Goal: Transaction & Acquisition: Purchase product/service

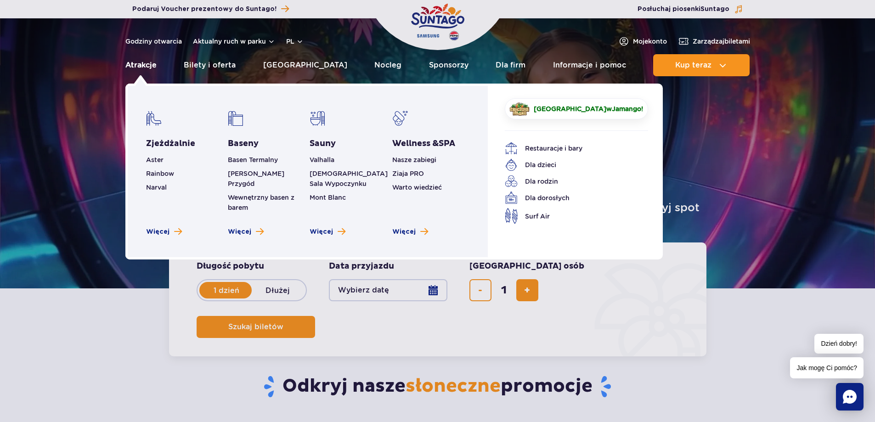
click at [144, 65] on link "Atrakcje" at bounding box center [140, 65] width 31 height 22
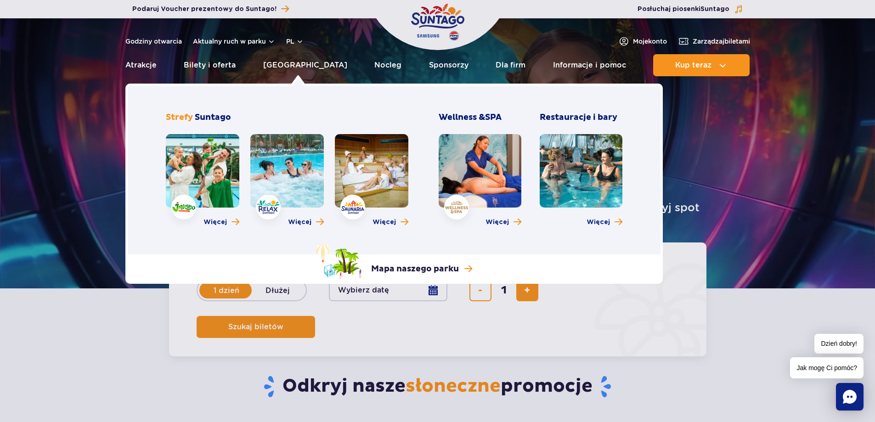
click at [284, 182] on link at bounding box center [286, 170] width 73 height 73
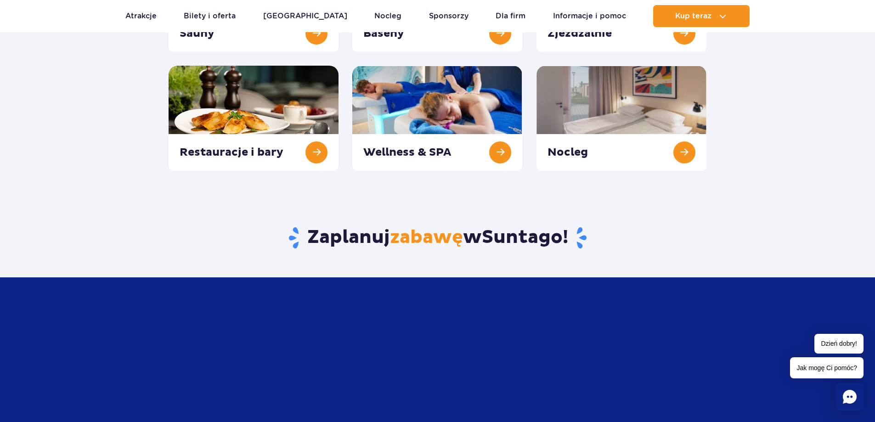
scroll to position [46, 0]
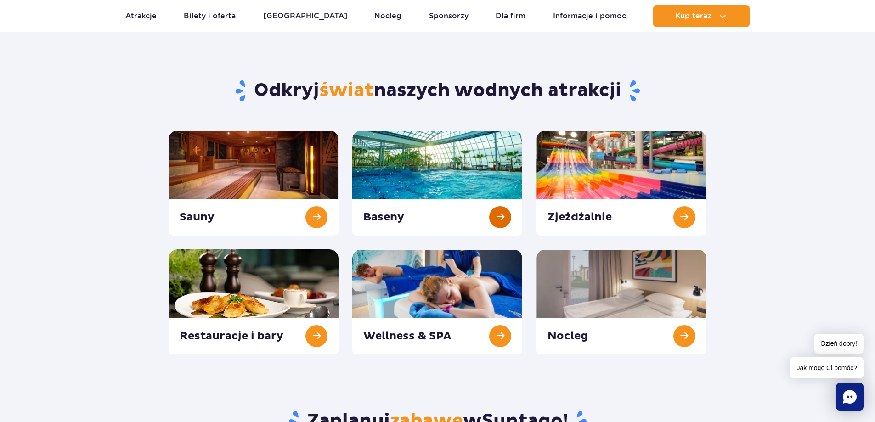
click at [506, 220] on link at bounding box center [437, 182] width 170 height 105
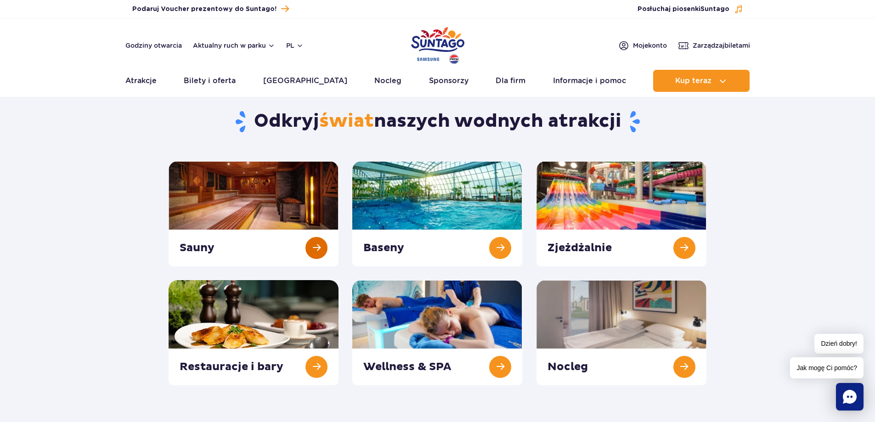
scroll to position [0, 0]
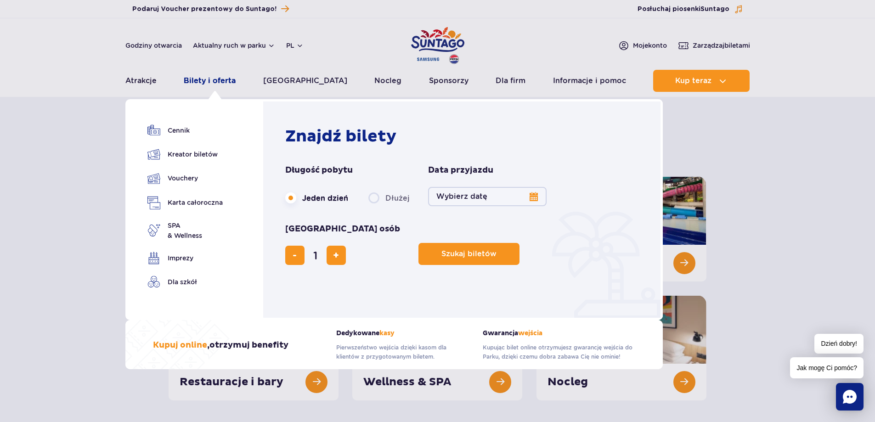
click at [211, 82] on link "Bilety i oferta" at bounding box center [210, 81] width 52 height 22
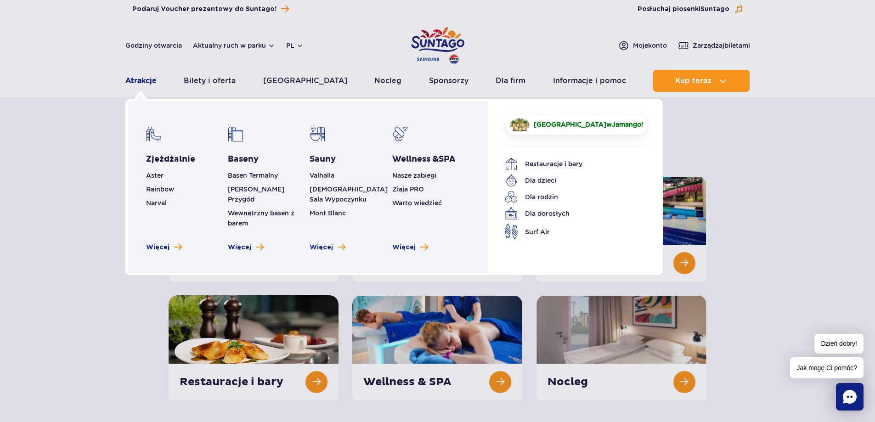
click at [144, 81] on link "Atrakcje" at bounding box center [140, 81] width 31 height 22
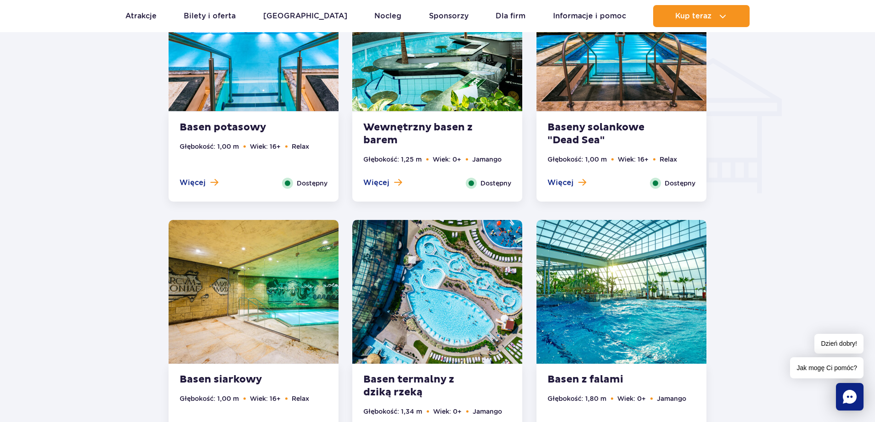
scroll to position [1194, 0]
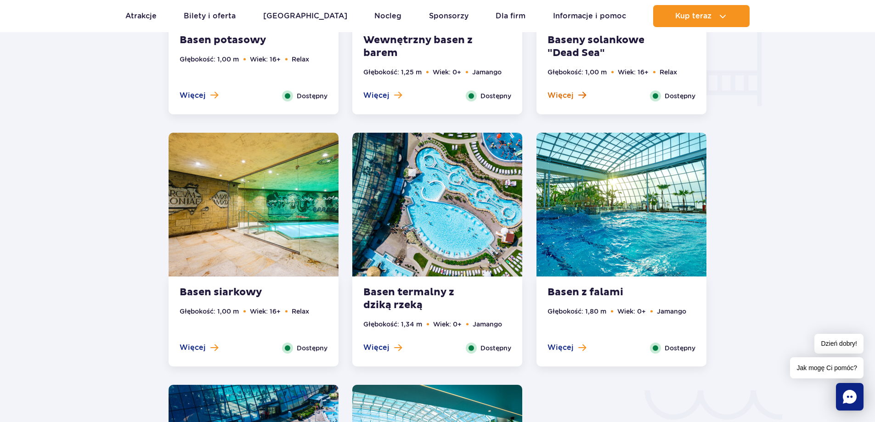
click at [566, 94] on span "Więcej" at bounding box center [560, 95] width 26 height 10
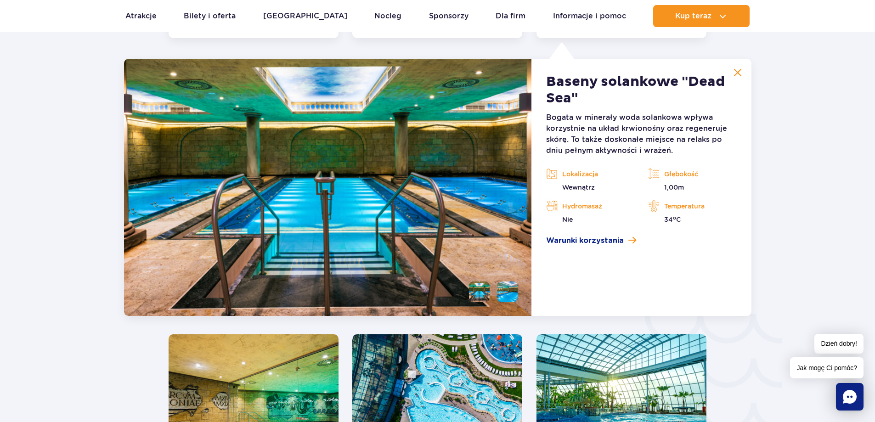
scroll to position [1274, 0]
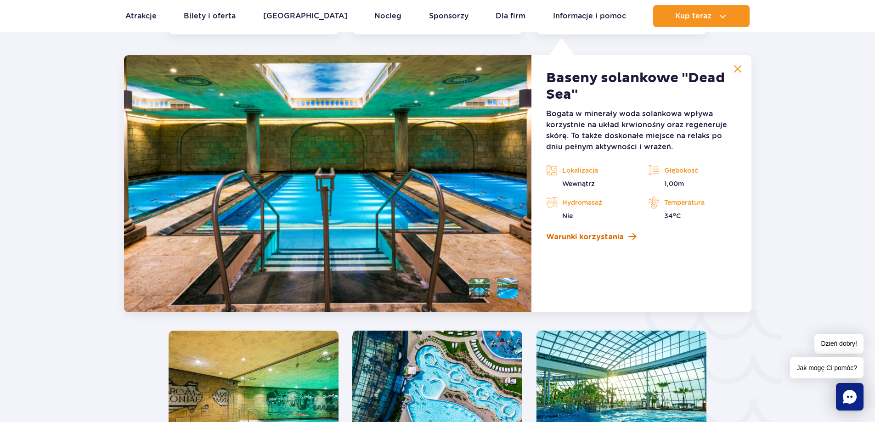
click at [582, 235] on span "Warunki korzystania" at bounding box center [585, 236] width 78 height 11
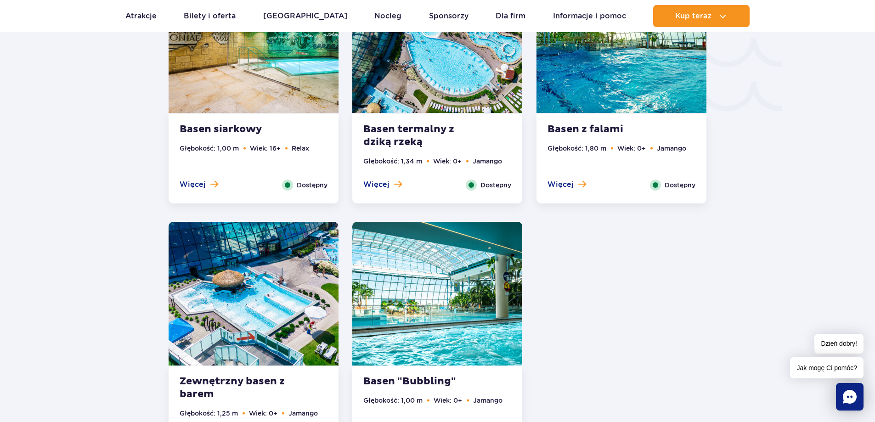
scroll to position [1641, 0]
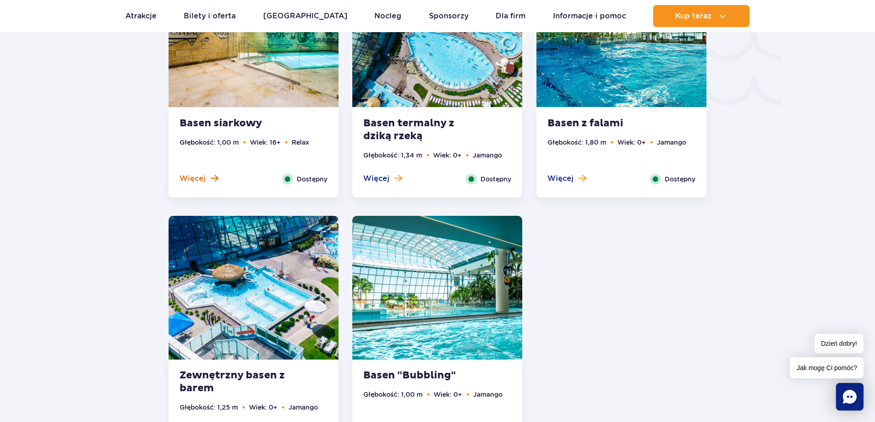
click at [212, 179] on span at bounding box center [214, 178] width 8 height 8
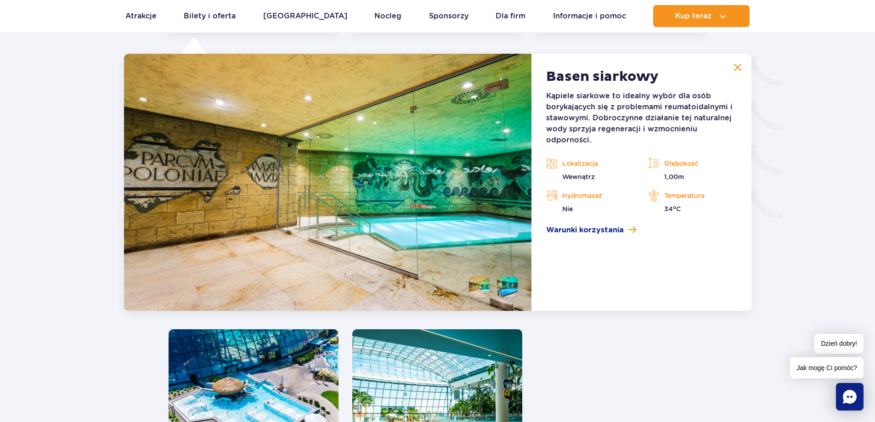
scroll to position [1526, 0]
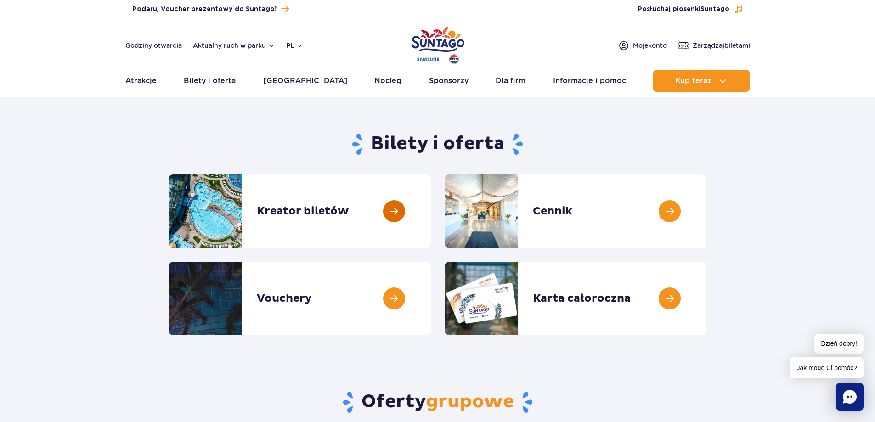
click at [431, 214] on link at bounding box center [431, 210] width 0 height 73
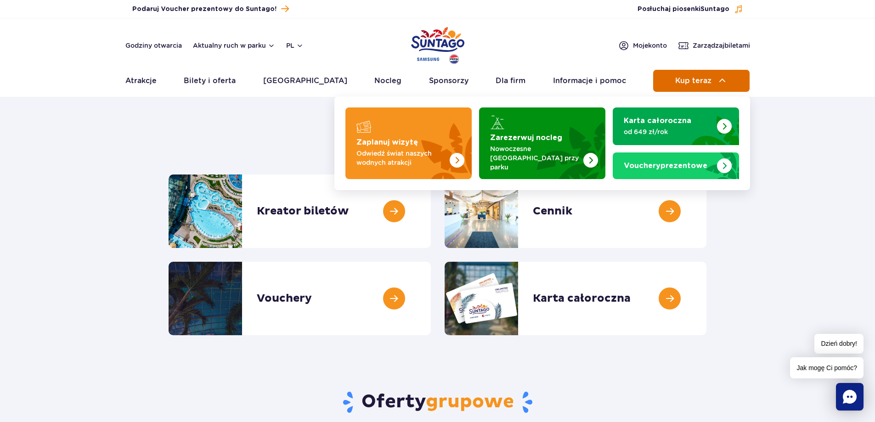
click at [694, 81] on span "Kup teraz" at bounding box center [693, 81] width 36 height 8
click at [698, 79] on span "Kup teraz" at bounding box center [693, 81] width 36 height 8
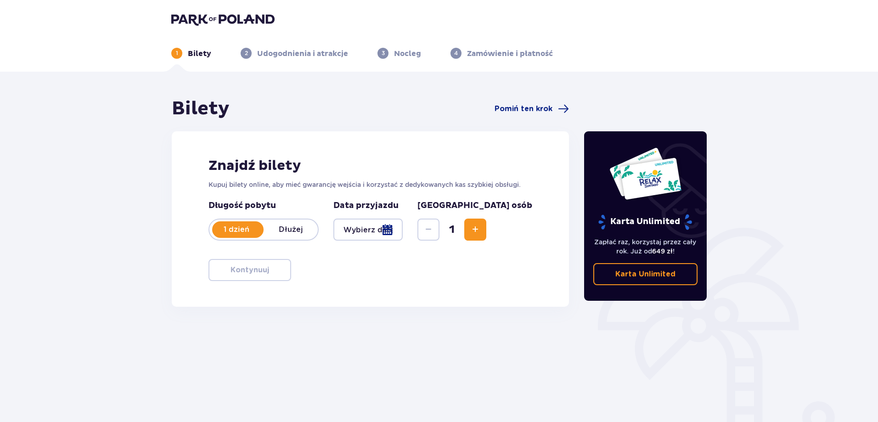
click at [481, 231] on span "Increase" at bounding box center [475, 229] width 11 height 11
click at [403, 233] on div at bounding box center [367, 230] width 69 height 22
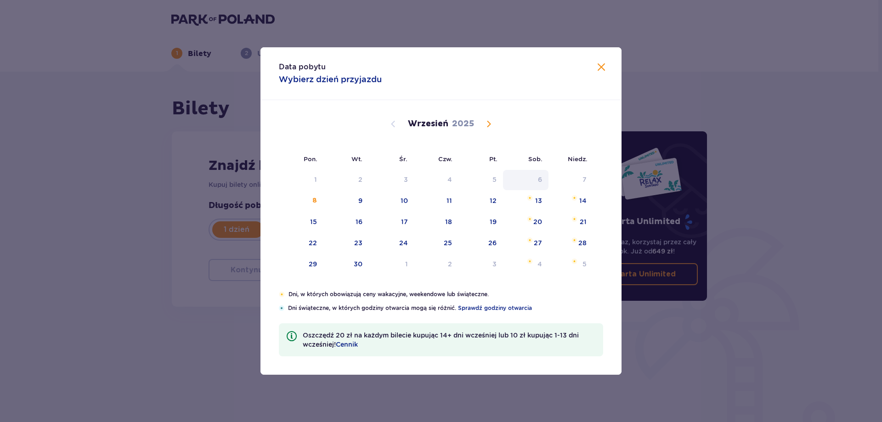
click at [540, 180] on div "6" at bounding box center [540, 179] width 4 height 9
click at [540, 177] on div "6" at bounding box center [540, 179] width 4 height 9
click at [537, 182] on div "6" at bounding box center [525, 180] width 45 height 20
click at [537, 181] on div "6" at bounding box center [525, 180] width 45 height 20
click at [601, 65] on span at bounding box center [601, 67] width 11 height 11
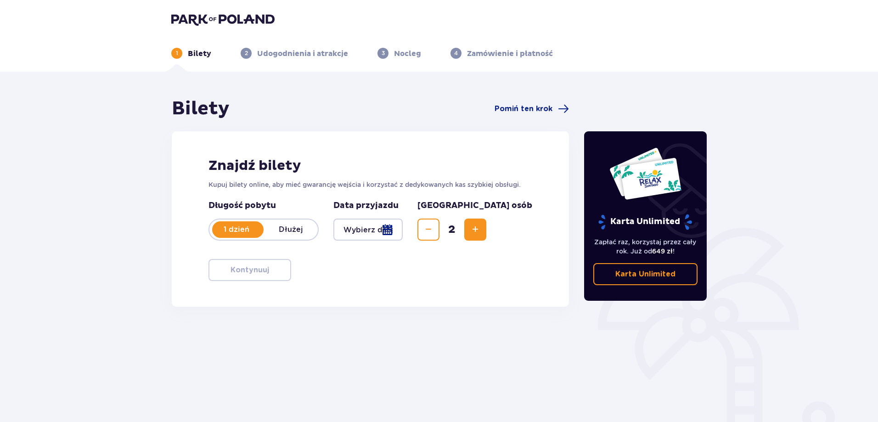
click at [403, 226] on div at bounding box center [367, 230] width 69 height 22
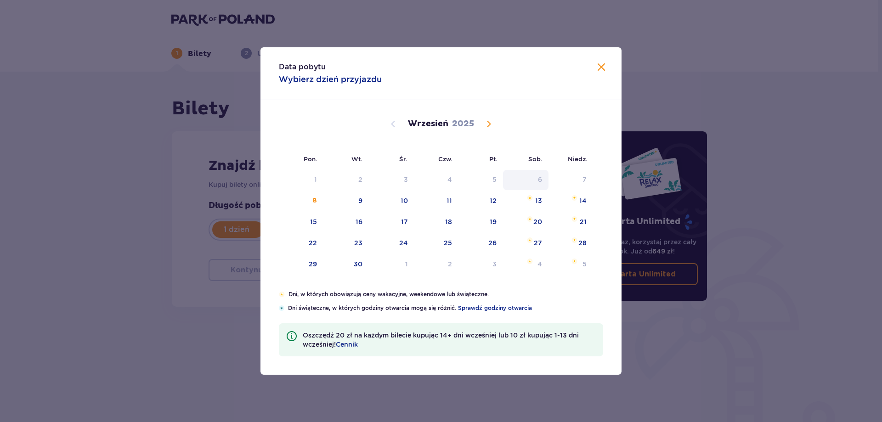
click at [537, 177] on div "6" at bounding box center [525, 180] width 45 height 20
click at [603, 64] on span at bounding box center [601, 67] width 11 height 11
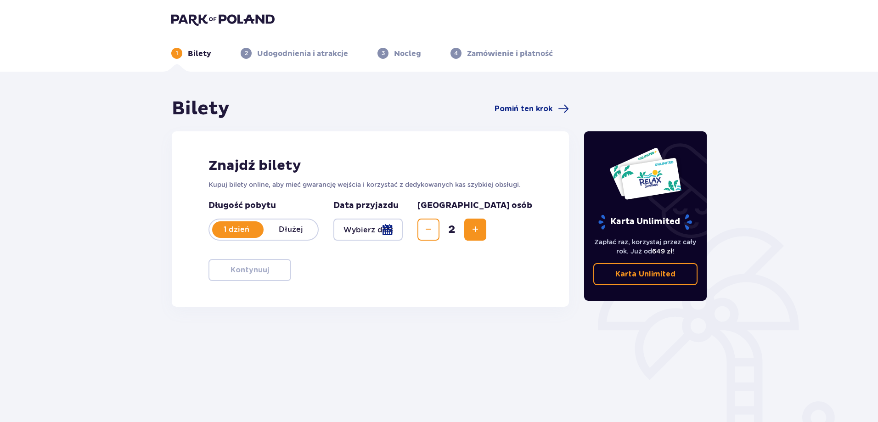
click at [249, 231] on p "1 dzień" at bounding box center [236, 230] width 54 height 10
click at [244, 230] on p "1 dzień" at bounding box center [236, 230] width 54 height 10
click at [242, 228] on p "1 dzień" at bounding box center [236, 230] width 54 height 10
click at [496, 268] on div "Znajdź bilety Kupuj bilety online, aby mieć gwarancję wejścia i korzystać z ded…" at bounding box center [370, 218] width 397 height 175
click at [481, 230] on span "Increase" at bounding box center [475, 229] width 11 height 11
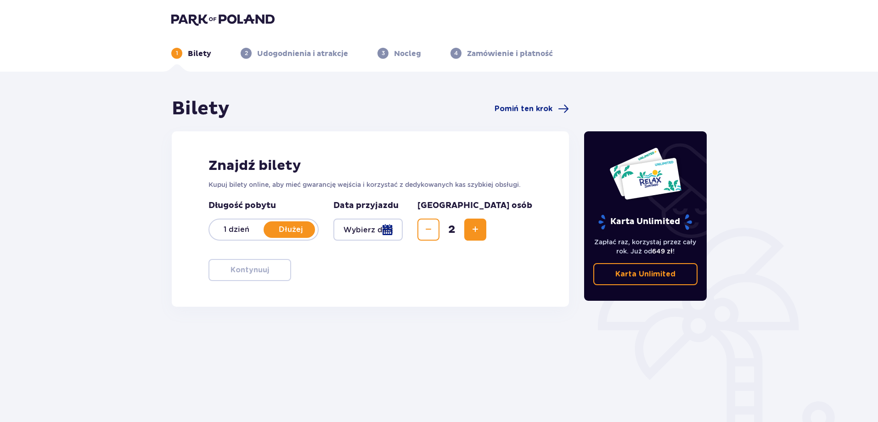
click at [361, 230] on div at bounding box center [367, 230] width 69 height 22
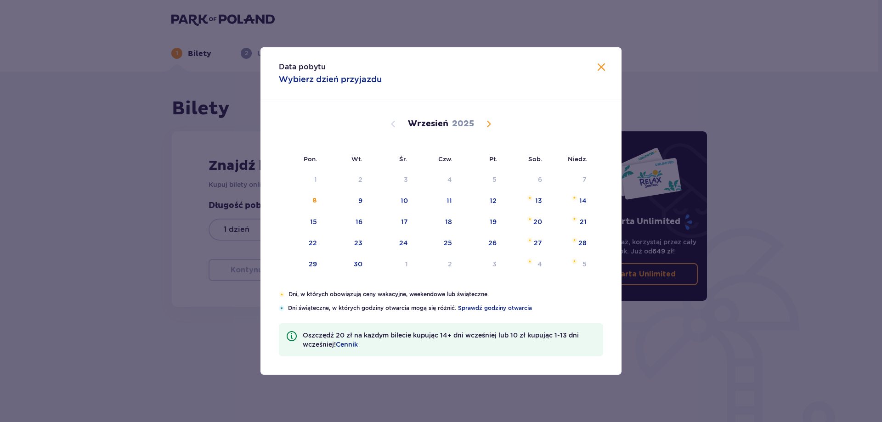
click at [343, 85] on div "Data pobytu Wybierz dzień przyjazdu" at bounding box center [440, 73] width 361 height 53
click at [600, 67] on span at bounding box center [601, 67] width 11 height 11
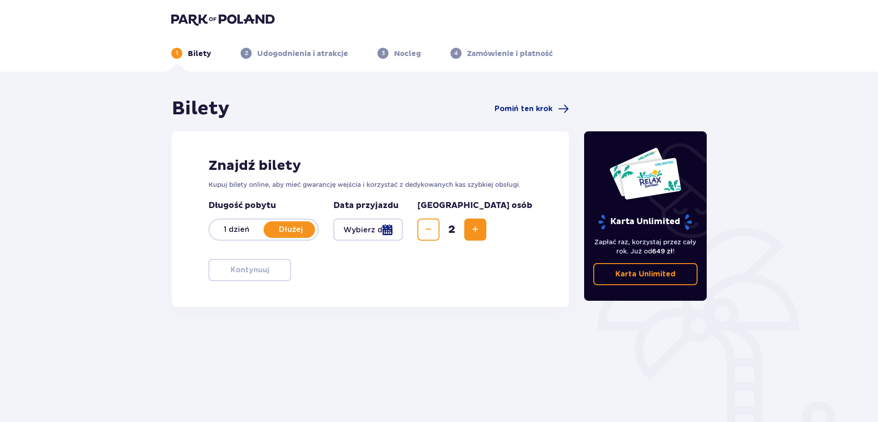
click at [227, 230] on p "1 dzień" at bounding box center [236, 230] width 54 height 10
click at [518, 110] on span "Pomiń ten krok" at bounding box center [523, 109] width 58 height 10
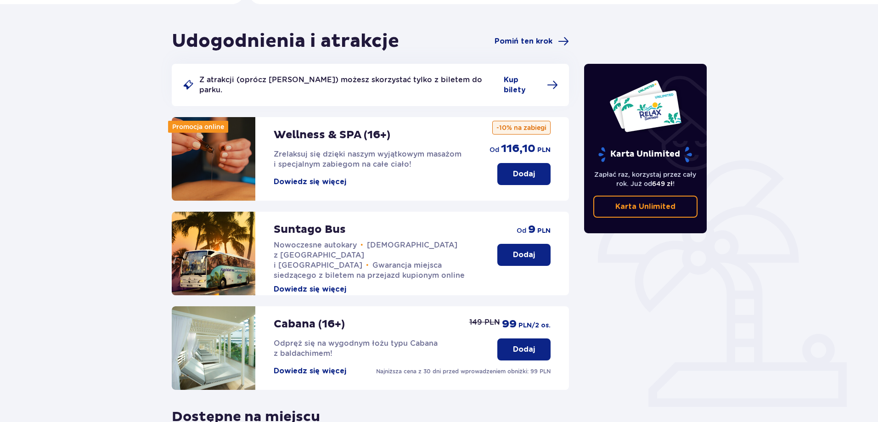
scroll to position [61, 0]
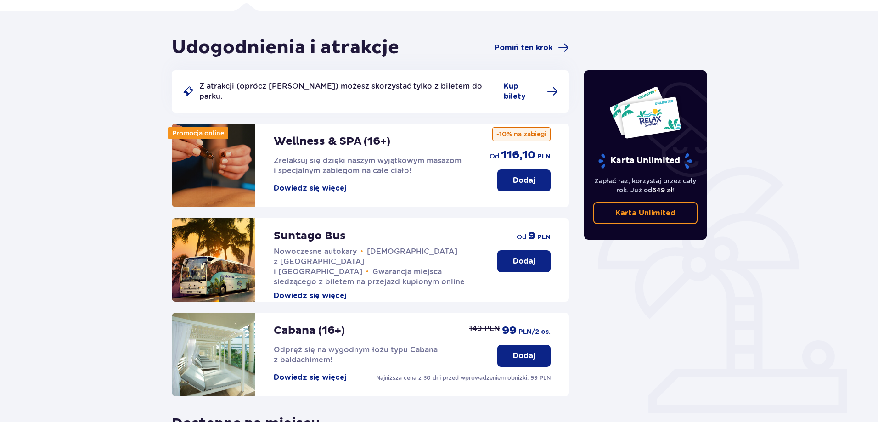
click at [523, 175] on p "Dodaj" at bounding box center [524, 180] width 22 height 10
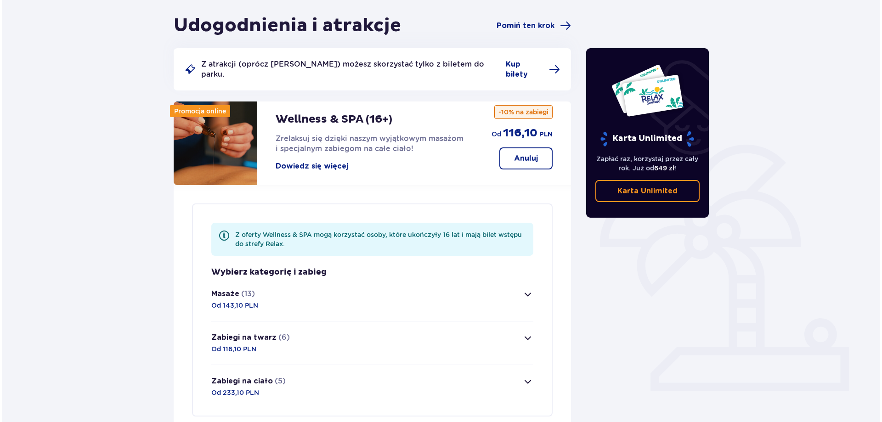
scroll to position [83, 0]
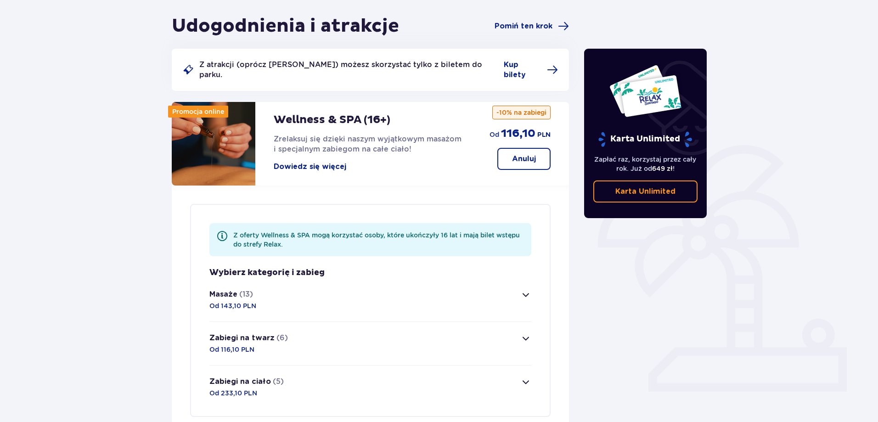
click at [331, 162] on button "Dowiedz się więcej" at bounding box center [310, 167] width 73 height 10
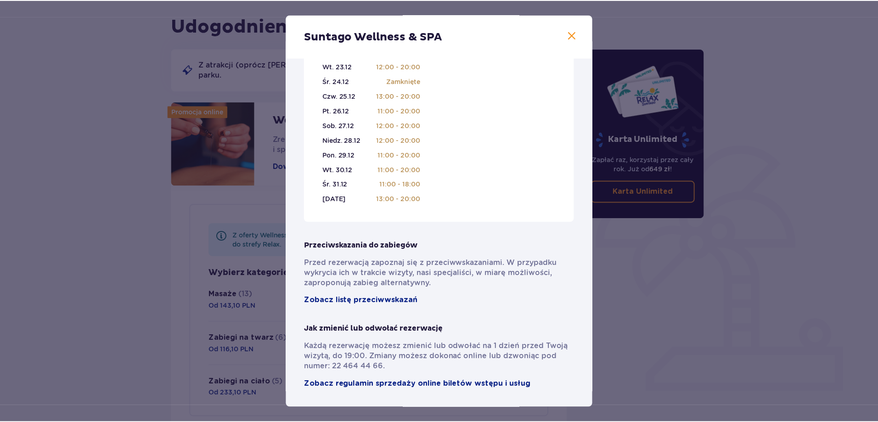
scroll to position [571, 0]
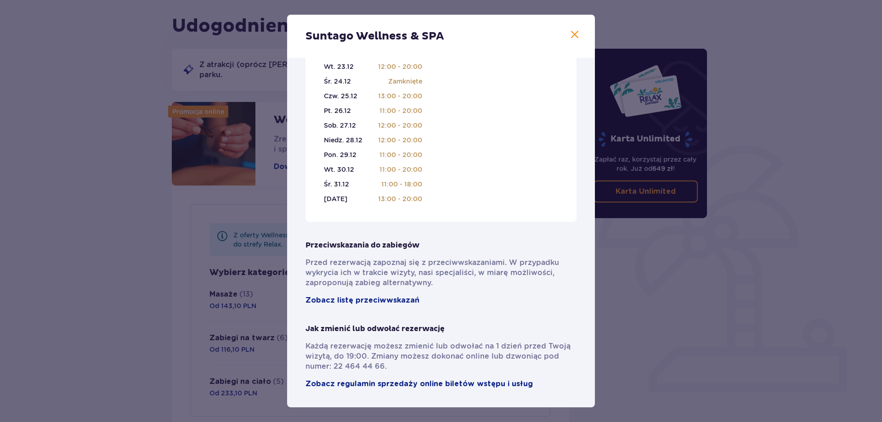
click at [572, 34] on span at bounding box center [574, 34] width 11 height 11
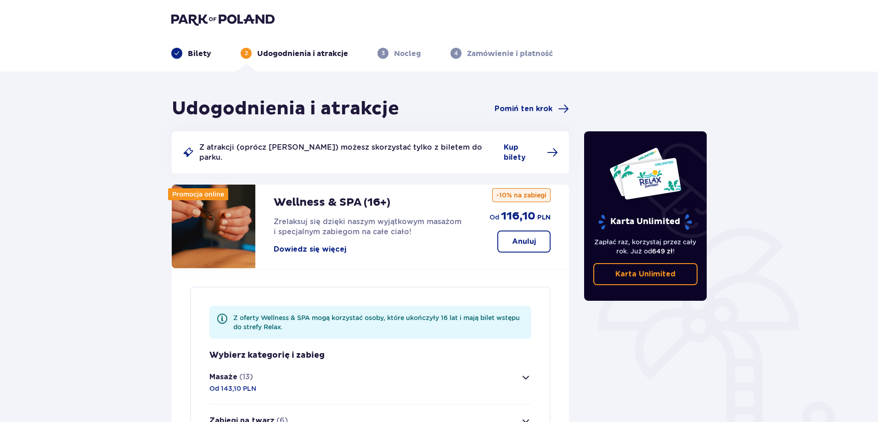
click at [176, 54] on span at bounding box center [177, 53] width 6 height 6
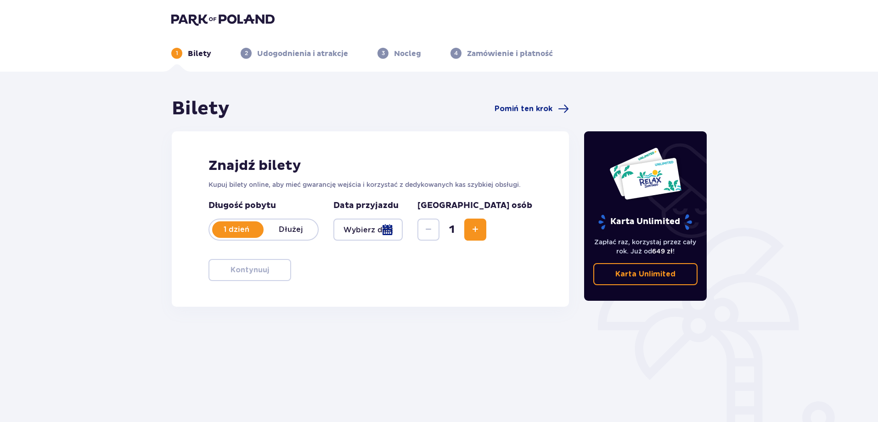
click at [236, 235] on p "1 dzień" at bounding box center [236, 230] width 54 height 10
click at [381, 231] on div at bounding box center [367, 230] width 69 height 22
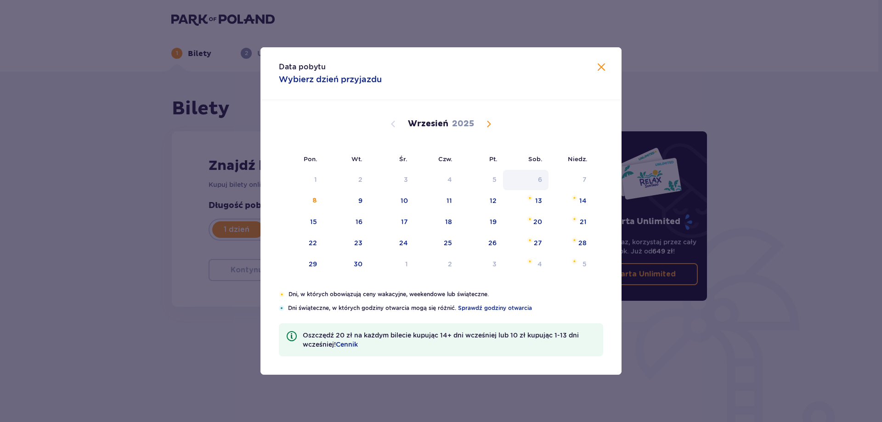
click at [541, 181] on div "6" at bounding box center [540, 179] width 4 height 9
click at [603, 66] on span at bounding box center [601, 67] width 11 height 11
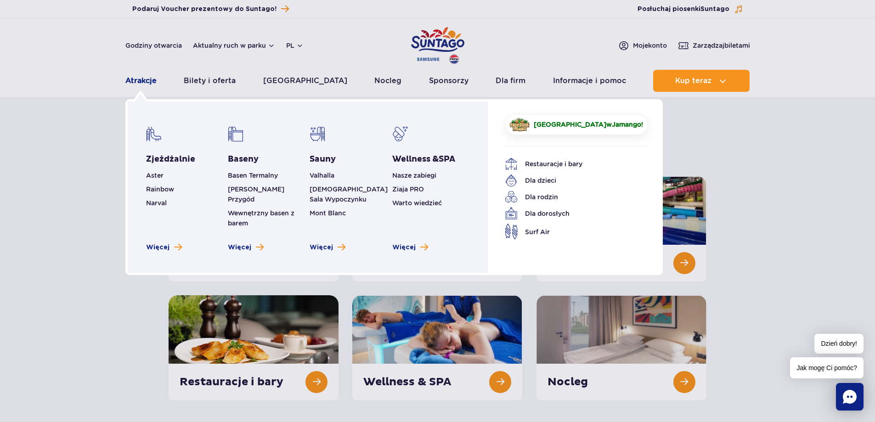
click at [136, 82] on link "Atrakcje" at bounding box center [140, 81] width 31 height 22
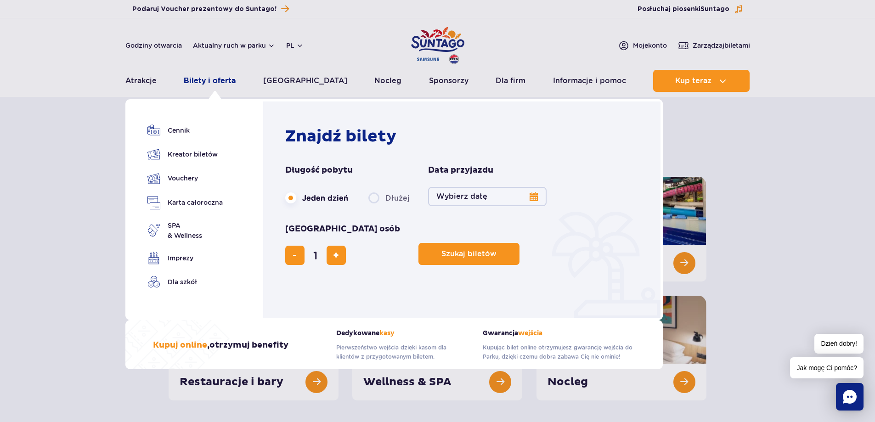
click at [234, 83] on link "Bilety i oferta" at bounding box center [210, 81] width 52 height 22
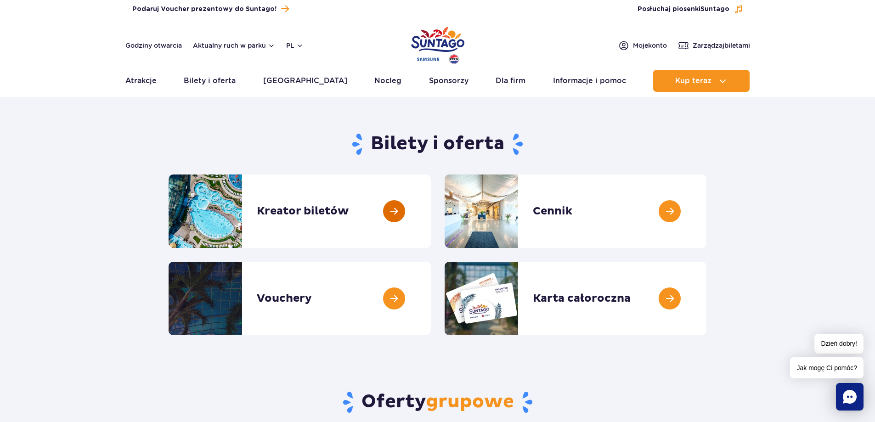
click at [431, 213] on link at bounding box center [431, 210] width 0 height 73
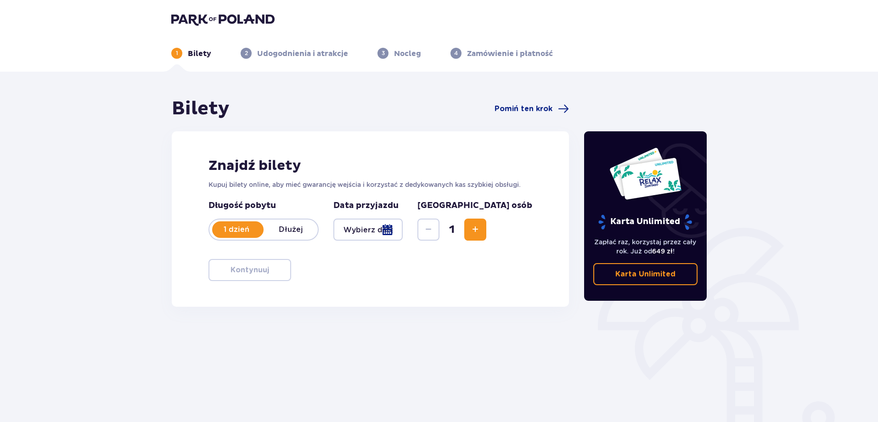
click at [226, 226] on p "1 dzień" at bounding box center [236, 230] width 54 height 10
click at [367, 230] on div at bounding box center [367, 230] width 69 height 22
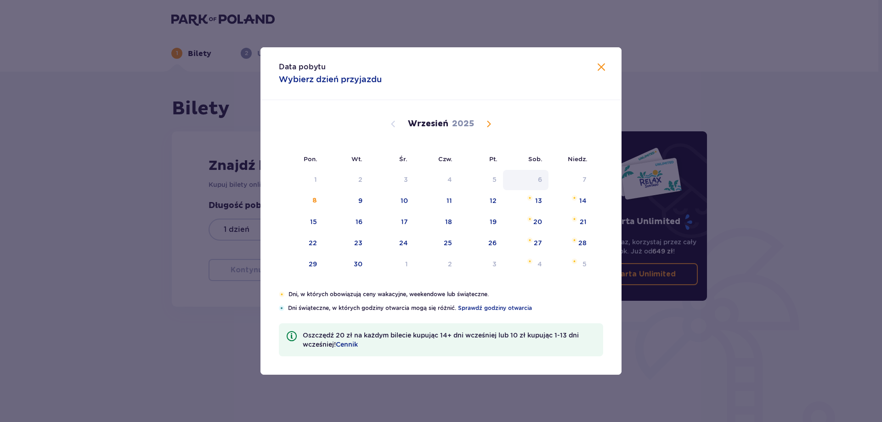
click at [533, 179] on div "6" at bounding box center [525, 180] width 45 height 20
click at [534, 179] on div "6" at bounding box center [525, 180] width 45 height 20
click at [602, 67] on span at bounding box center [601, 67] width 11 height 11
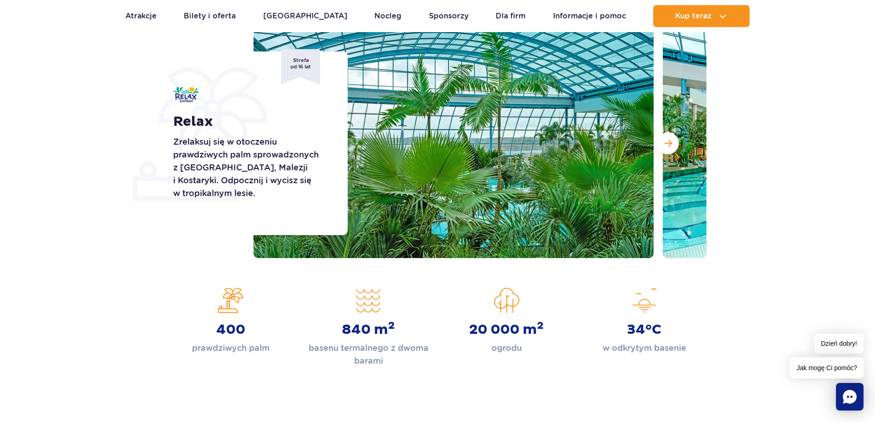
scroll to position [46, 0]
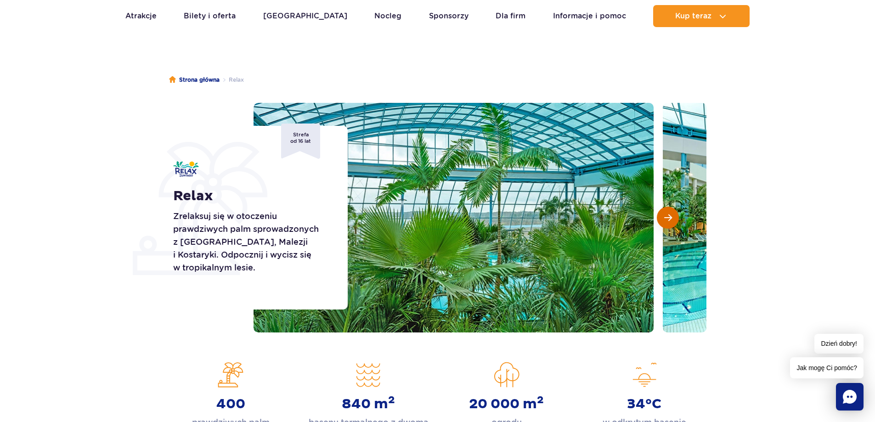
click at [674, 219] on button "Następny slajd" at bounding box center [668, 218] width 22 height 22
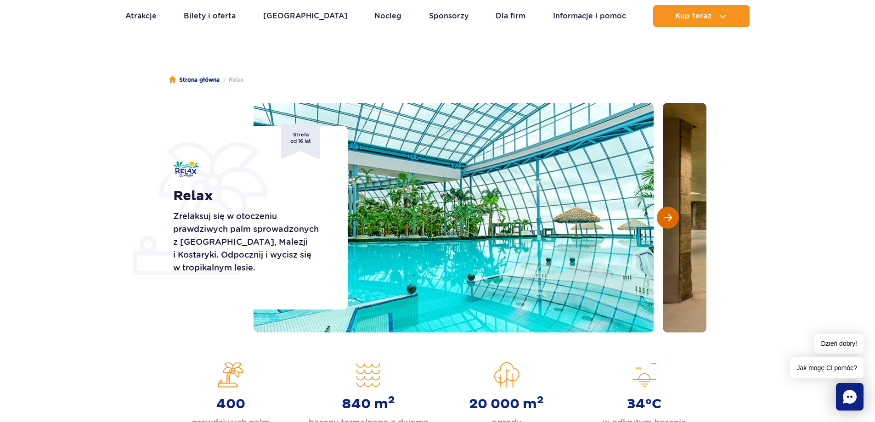
click at [674, 219] on button "Następny slajd" at bounding box center [668, 218] width 22 height 22
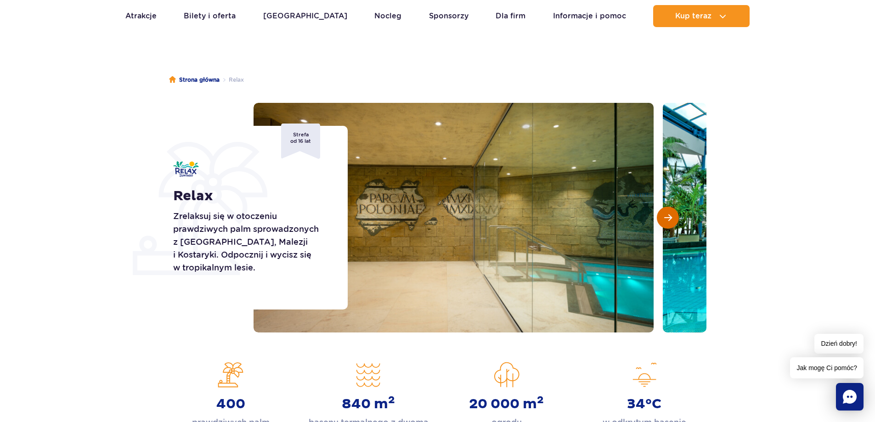
click at [674, 219] on button "Następny slajd" at bounding box center [668, 218] width 22 height 22
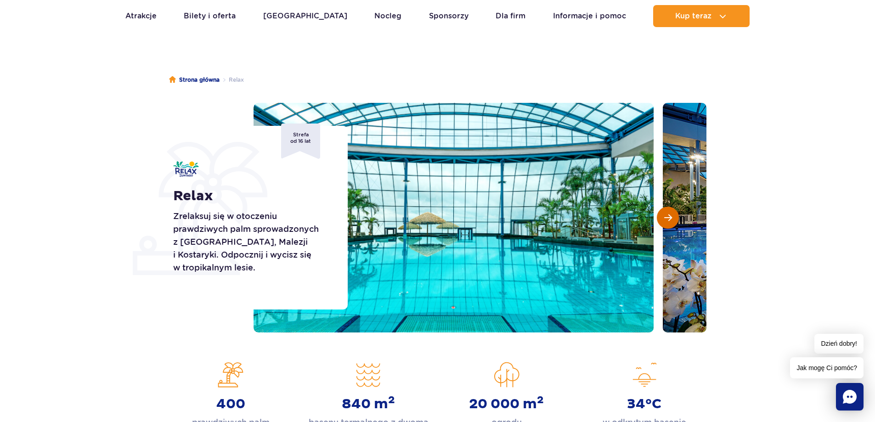
click at [674, 219] on button "Następny slajd" at bounding box center [668, 218] width 22 height 22
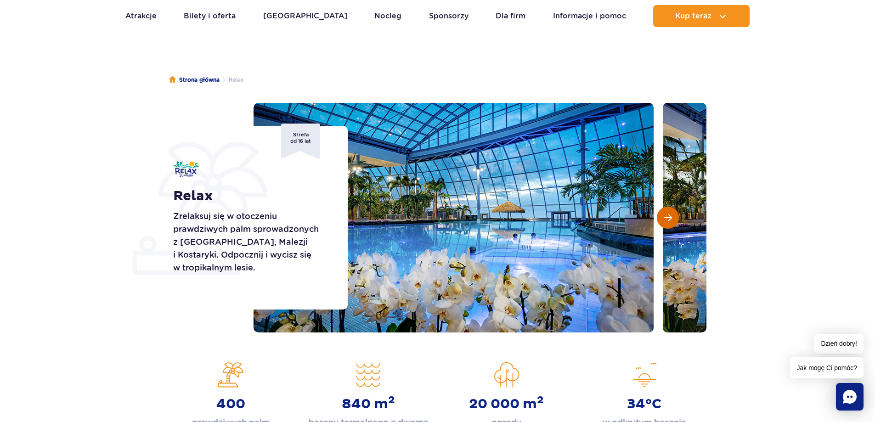
click at [674, 219] on button "Następny slajd" at bounding box center [668, 218] width 22 height 22
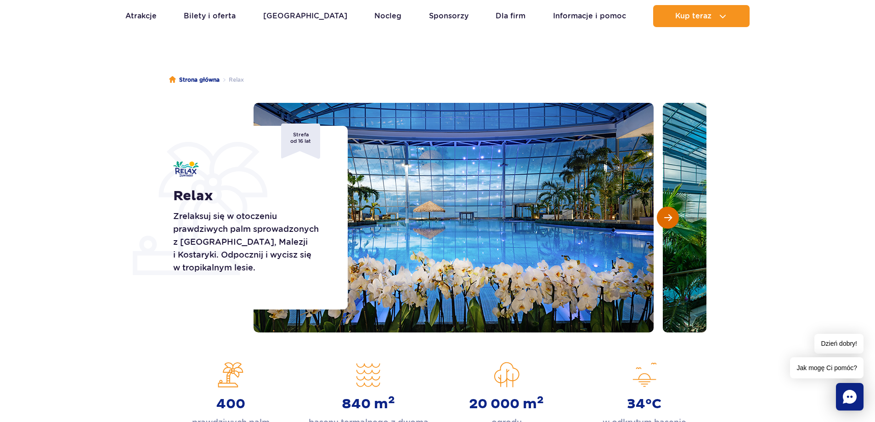
click at [674, 219] on button "Następny slajd" at bounding box center [668, 218] width 22 height 22
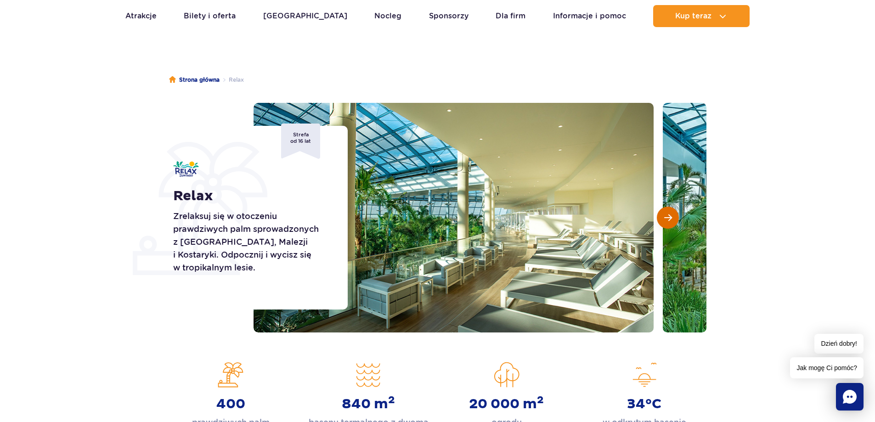
click at [674, 219] on button "Następny slajd" at bounding box center [668, 218] width 22 height 22
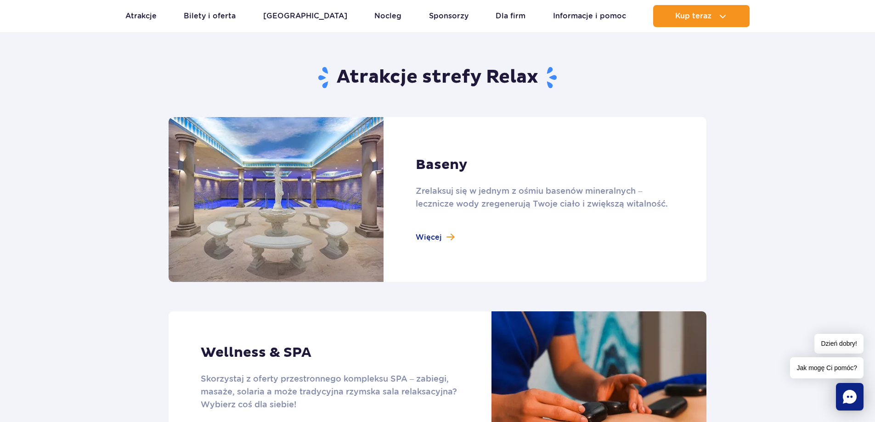
scroll to position [597, 0]
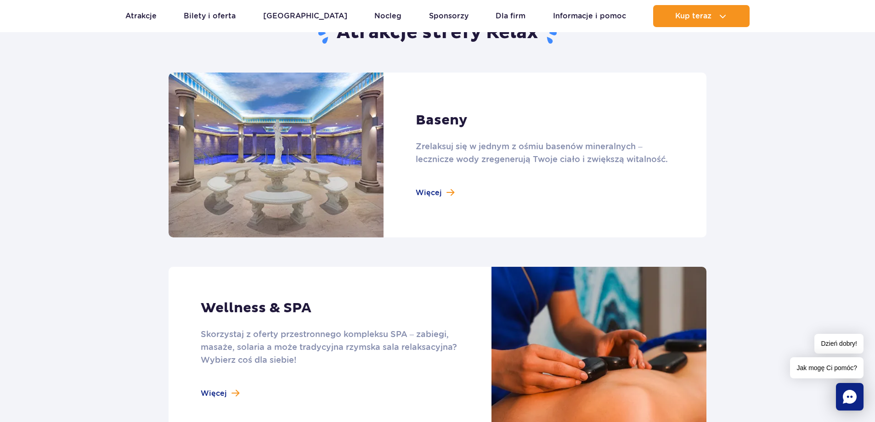
click at [433, 189] on link at bounding box center [438, 155] width 538 height 165
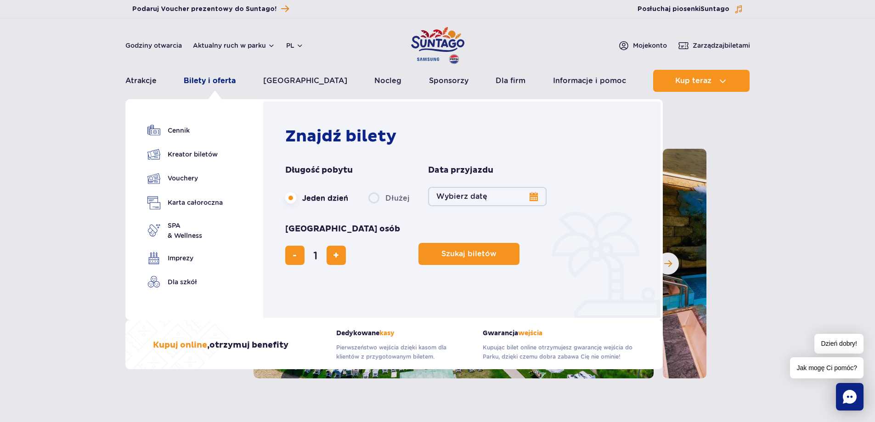
click at [207, 80] on link "Bilety i oferta" at bounding box center [210, 81] width 52 height 22
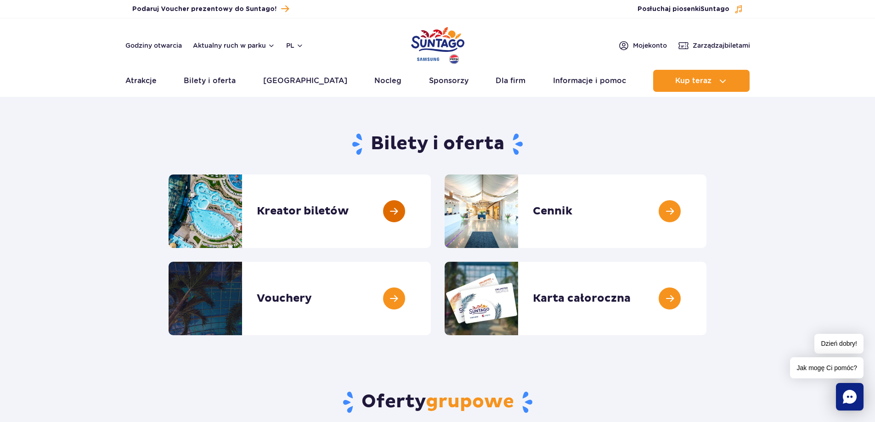
click at [431, 211] on link at bounding box center [431, 210] width 0 height 73
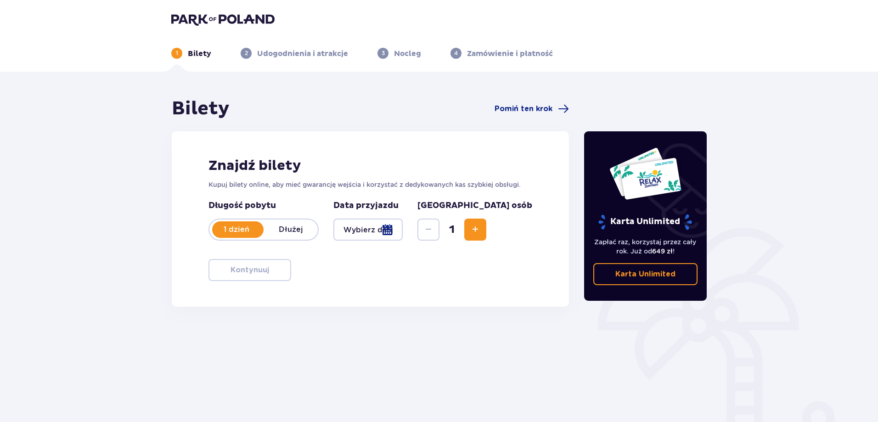
click at [240, 229] on p "1 dzień" at bounding box center [236, 230] width 54 height 10
click at [481, 230] on span "Increase" at bounding box center [475, 229] width 11 height 11
click at [544, 105] on span "Pomiń ten krok" at bounding box center [523, 109] width 58 height 10
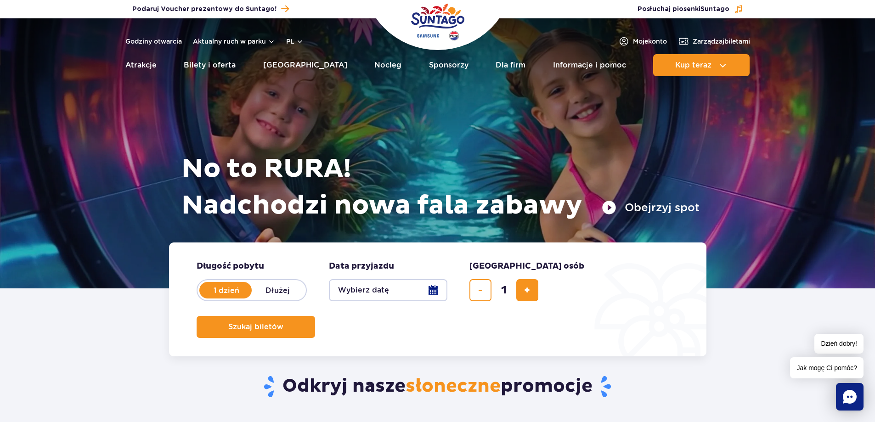
click at [376, 297] on button "Wybierz datę" at bounding box center [388, 290] width 118 height 22
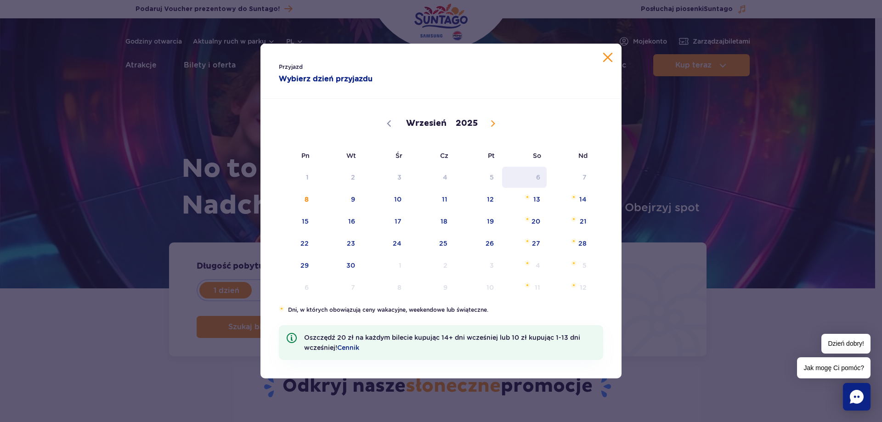
click at [541, 179] on span "6" at bounding box center [524, 177] width 46 height 21
click at [540, 175] on span "6" at bounding box center [524, 177] width 46 height 21
click at [539, 177] on span "6" at bounding box center [524, 177] width 46 height 21
click at [539, 181] on span "6" at bounding box center [524, 177] width 46 height 21
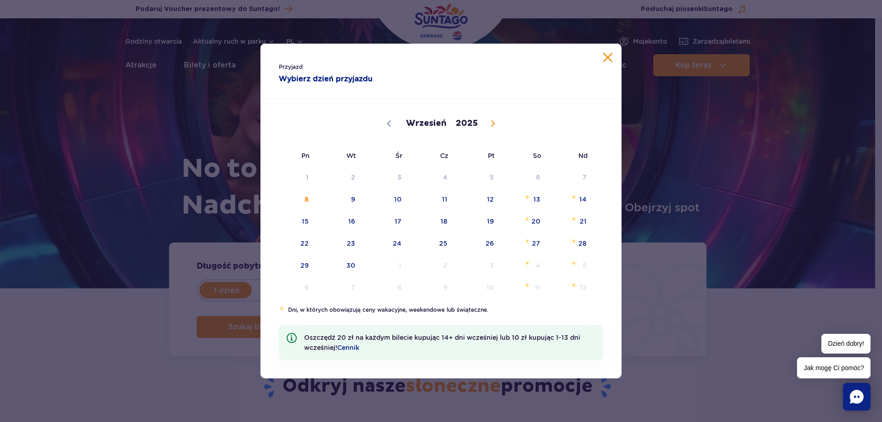
click at [611, 58] on button "Zamknij kalendarz" at bounding box center [607, 57] width 9 height 9
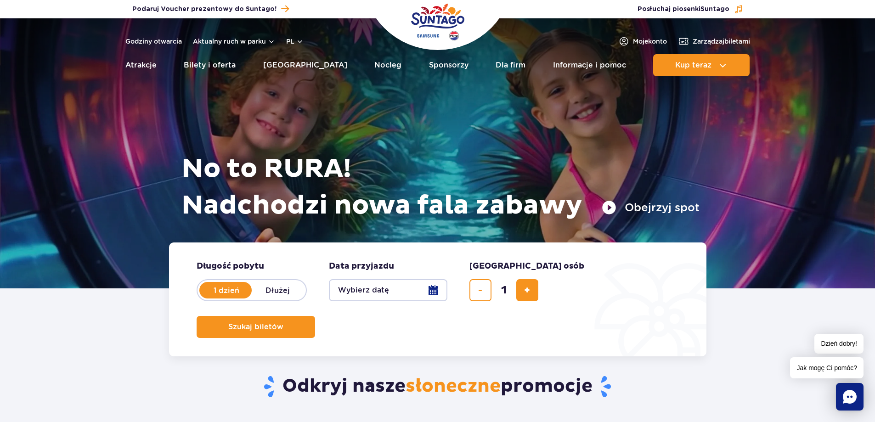
click at [427, 291] on button "Wybierz datę" at bounding box center [388, 290] width 118 height 22
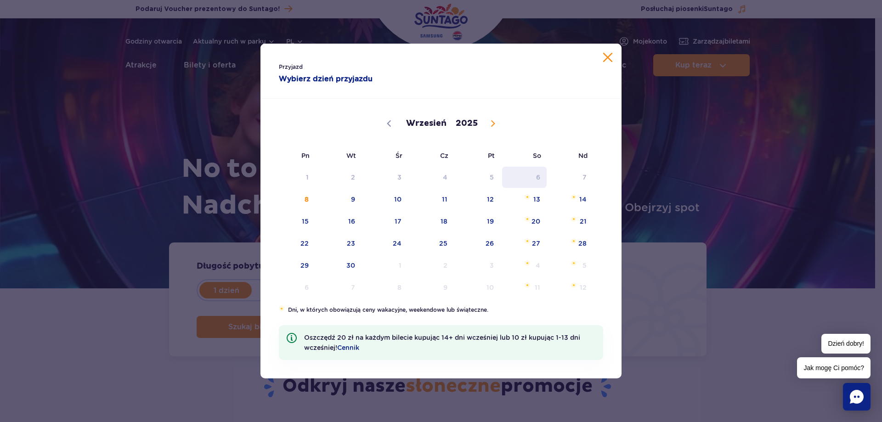
click at [538, 179] on span "6" at bounding box center [524, 177] width 46 height 21
click at [535, 199] on span "13" at bounding box center [524, 199] width 46 height 21
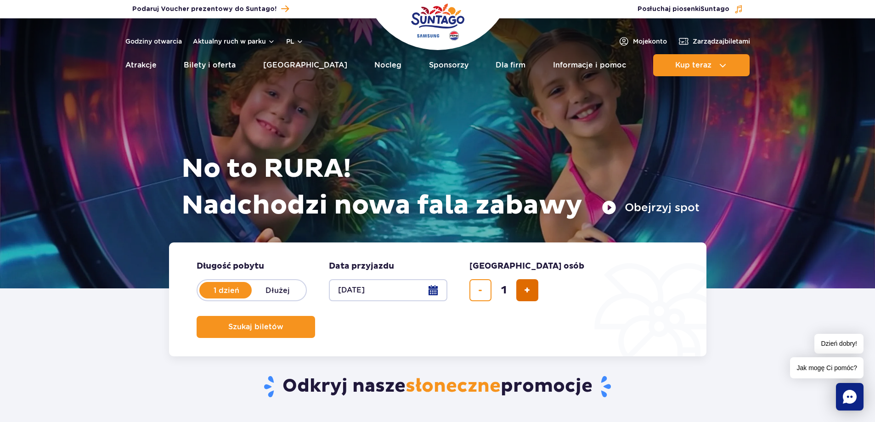
click at [529, 290] on span "dodaj bilet" at bounding box center [527, 290] width 6 height 0
type input "2"
click at [280, 323] on span "Szukaj biletów" at bounding box center [252, 327] width 55 height 8
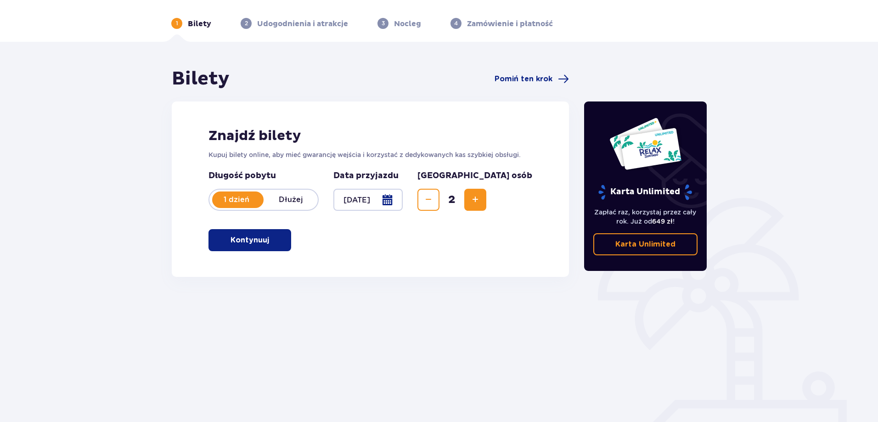
scroll to position [46, 0]
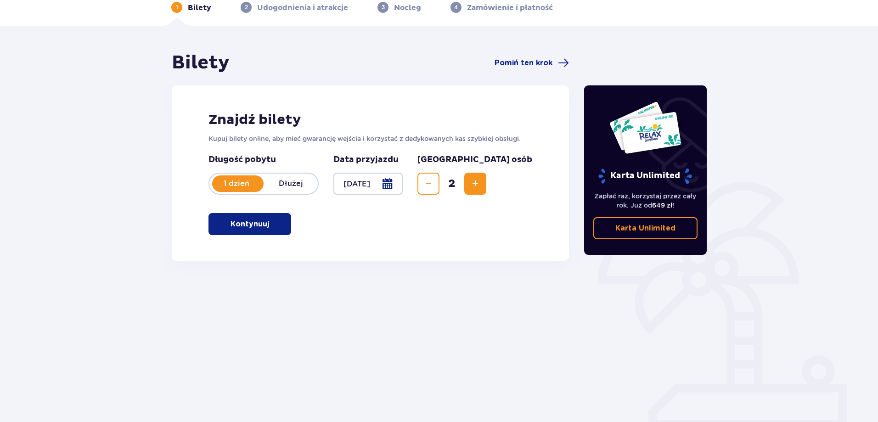
click at [278, 227] on button "Kontynuuj" at bounding box center [249, 224] width 83 height 22
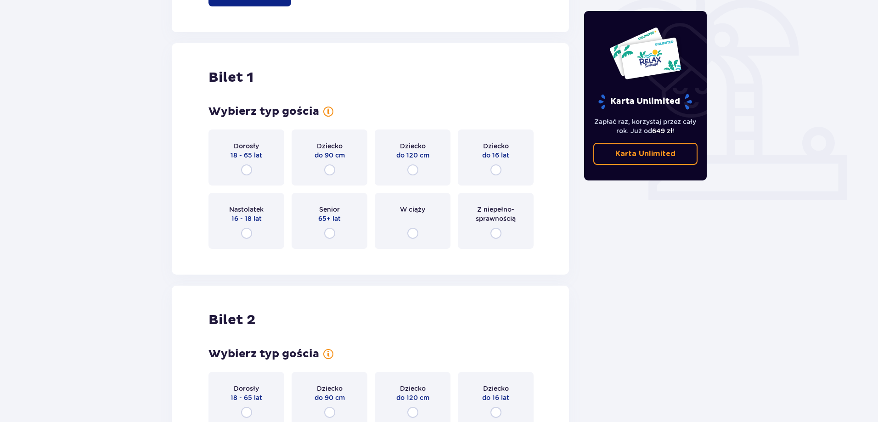
scroll to position [307, 0]
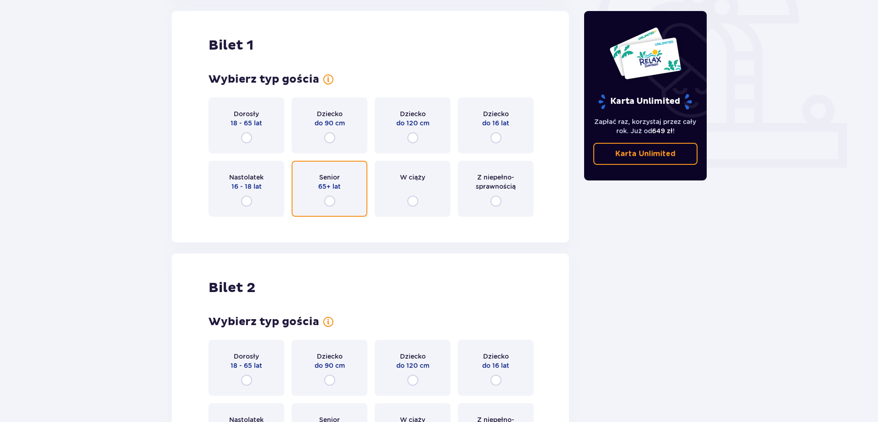
click at [327, 201] on input "radio" at bounding box center [329, 201] width 11 height 11
radio input "true"
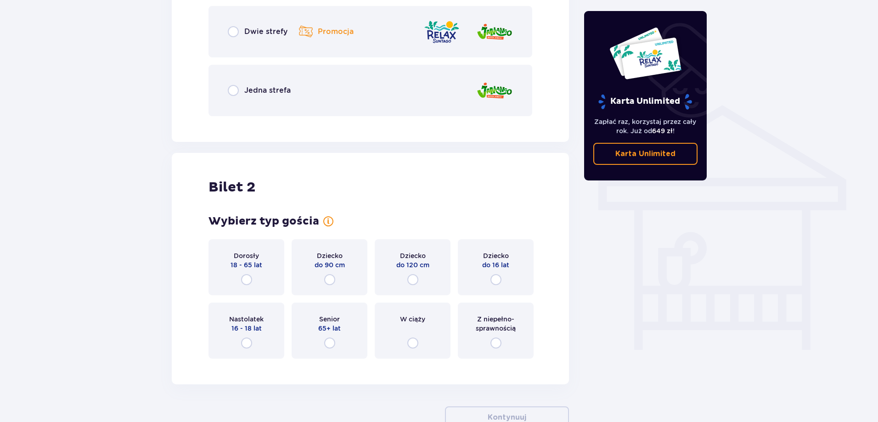
scroll to position [577, 0]
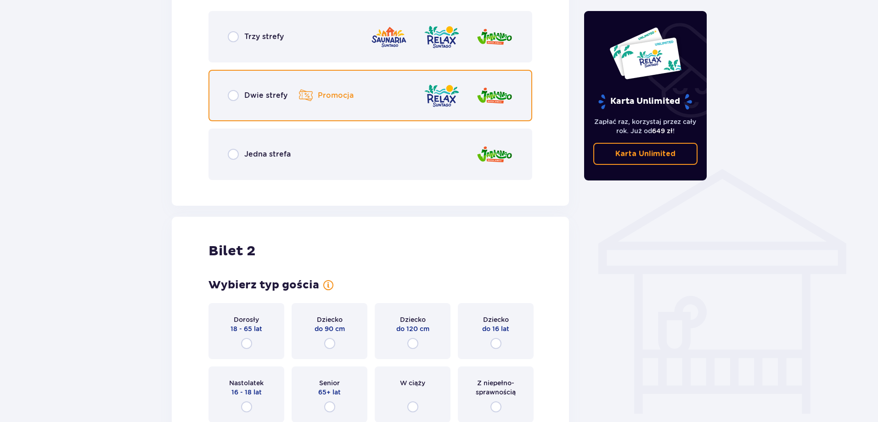
click at [237, 95] on input "radio" at bounding box center [233, 95] width 11 height 11
radio input "true"
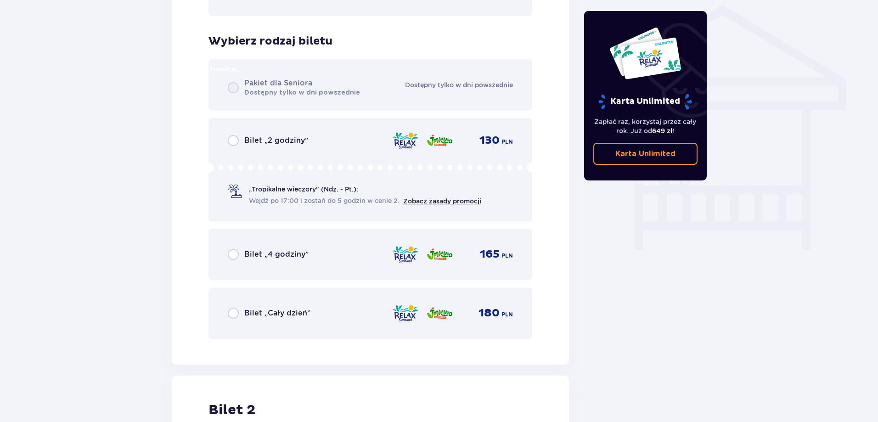
scroll to position [764, 0]
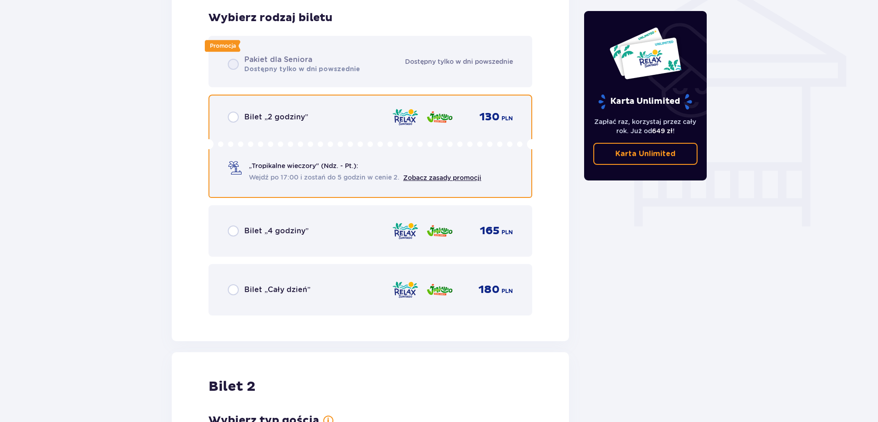
click at [232, 120] on input "radio" at bounding box center [233, 117] width 11 height 11
radio input "true"
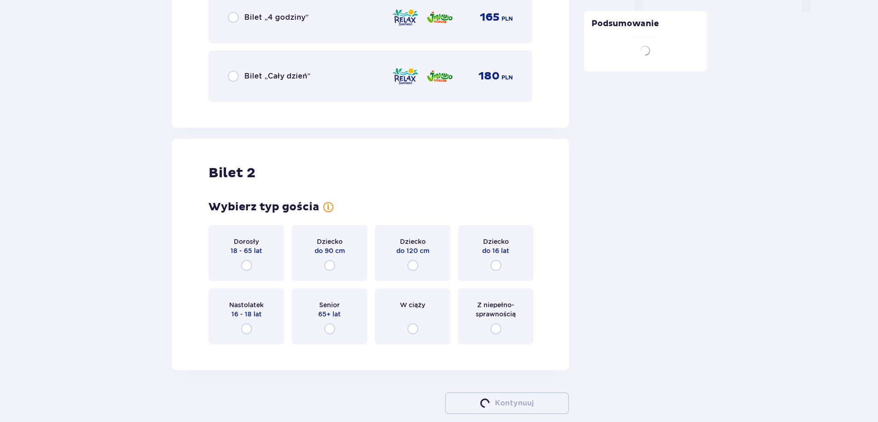
scroll to position [1025, 0]
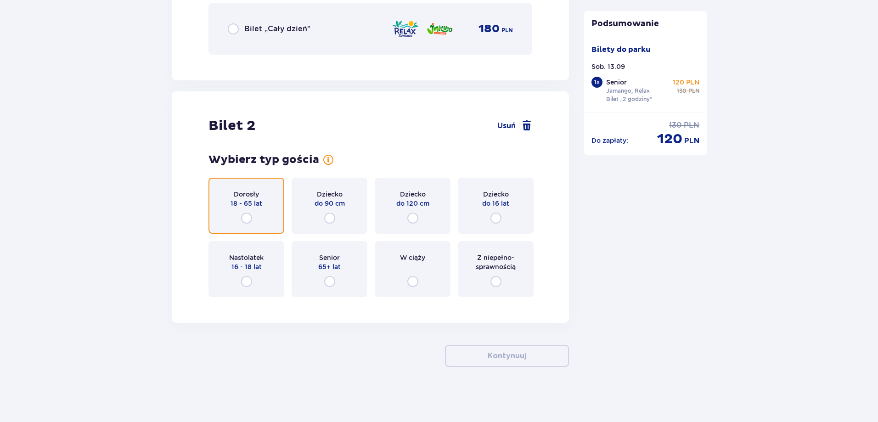
click at [245, 219] on input "radio" at bounding box center [246, 218] width 11 height 11
radio input "true"
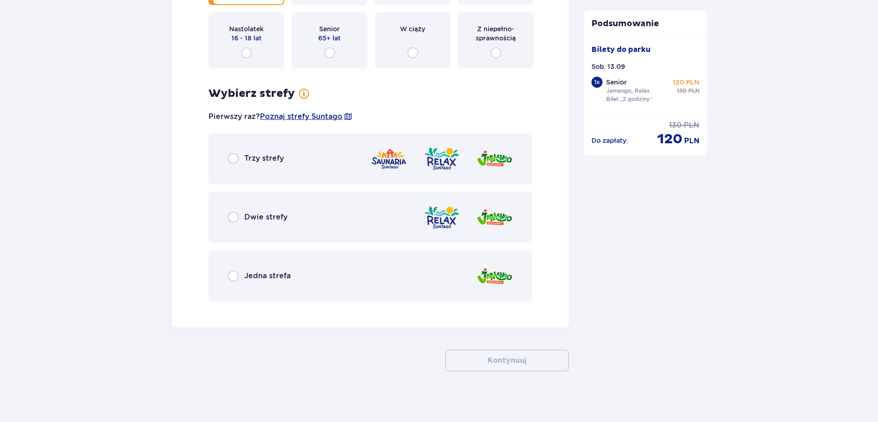
scroll to position [1258, 0]
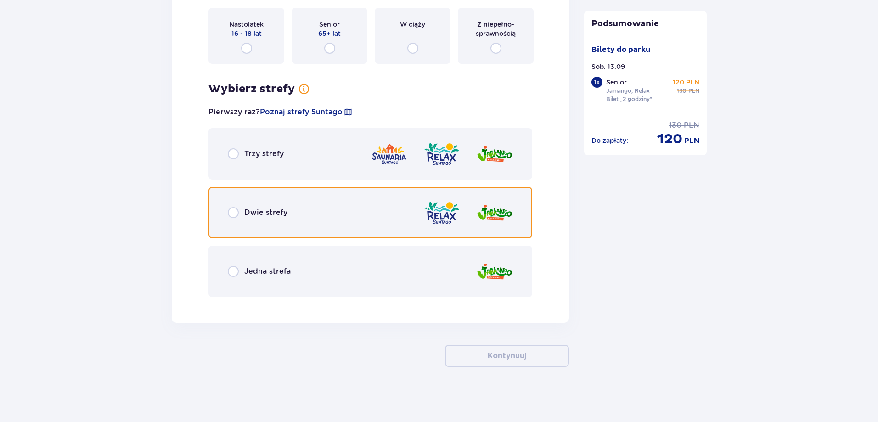
click at [234, 215] on input "radio" at bounding box center [233, 212] width 11 height 11
radio input "true"
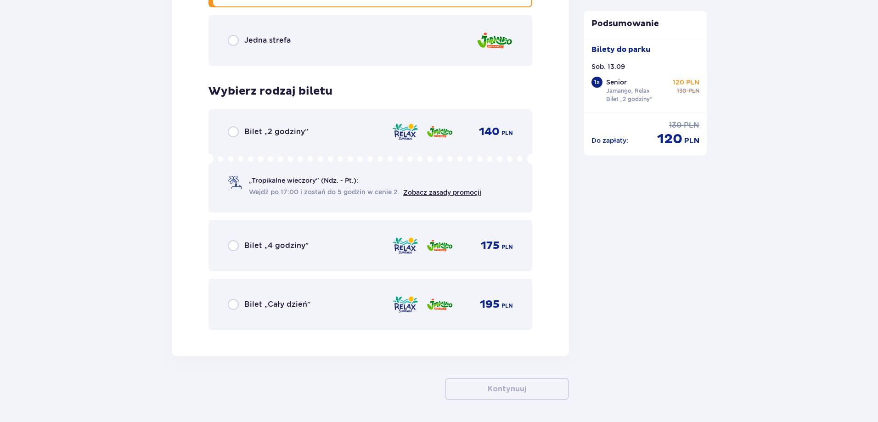
scroll to position [1522, 0]
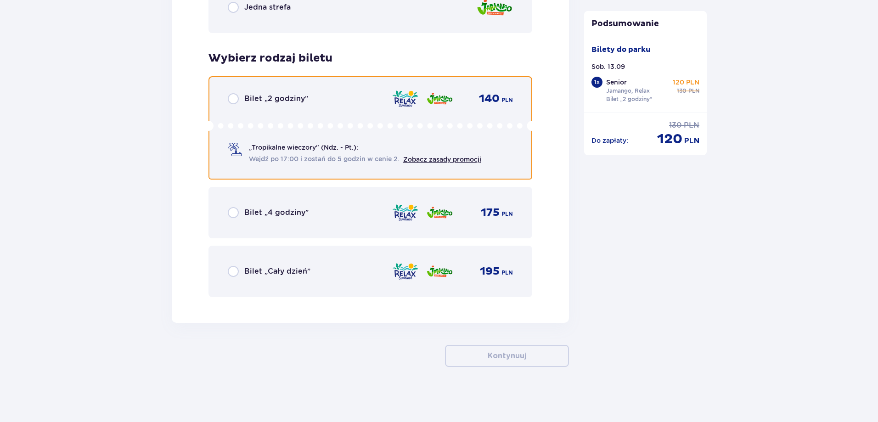
click at [231, 103] on input "radio" at bounding box center [233, 98] width 11 height 11
radio input "true"
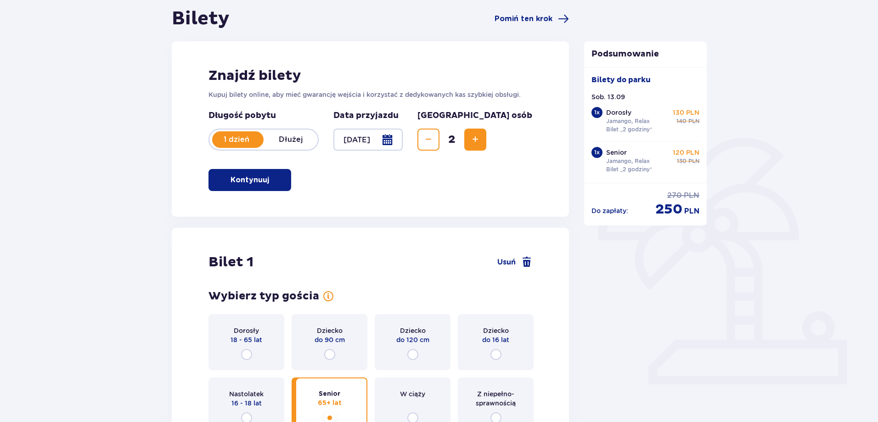
scroll to position [0, 0]
